Goal: Submit feedback/report problem

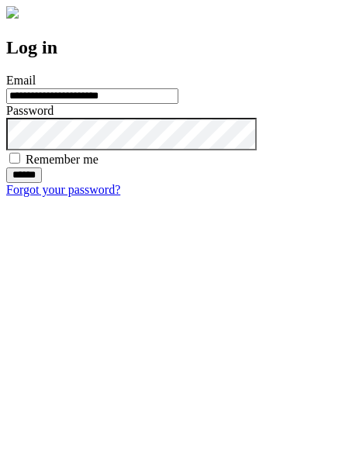
type input "**********"
click at [42, 183] on input "******" at bounding box center [24, 176] width 36 height 16
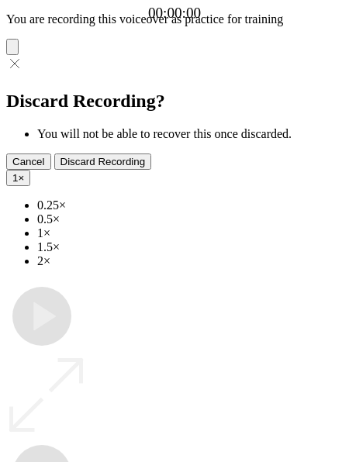
type input "**********"
